Goal: Information Seeking & Learning: Learn about a topic

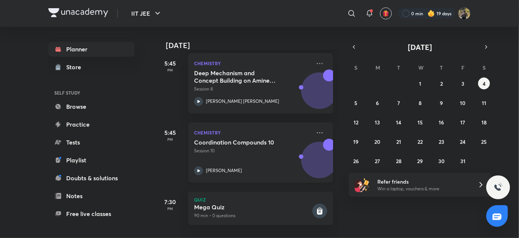
scroll to position [716, 0]
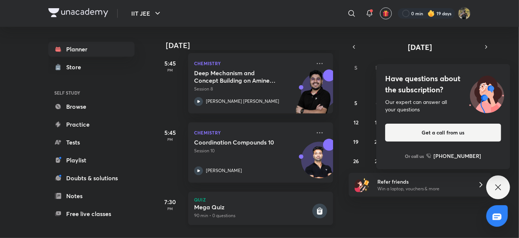
click at [262, 212] on p "90 min • 0 questions" at bounding box center [252, 215] width 117 height 7
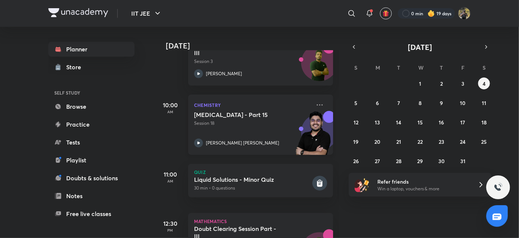
scroll to position [346, 0]
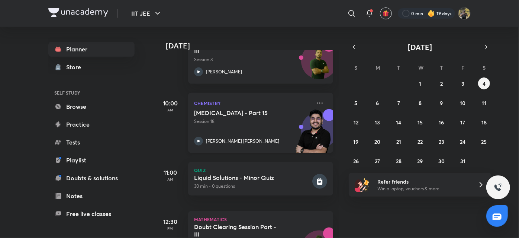
click at [258, 129] on div "[MEDICAL_DATA] - Part 15 Session 18 [PERSON_NAME] [PERSON_NAME]" at bounding box center [252, 127] width 117 height 36
